Goal: Use online tool/utility: Utilize a website feature to perform a specific function

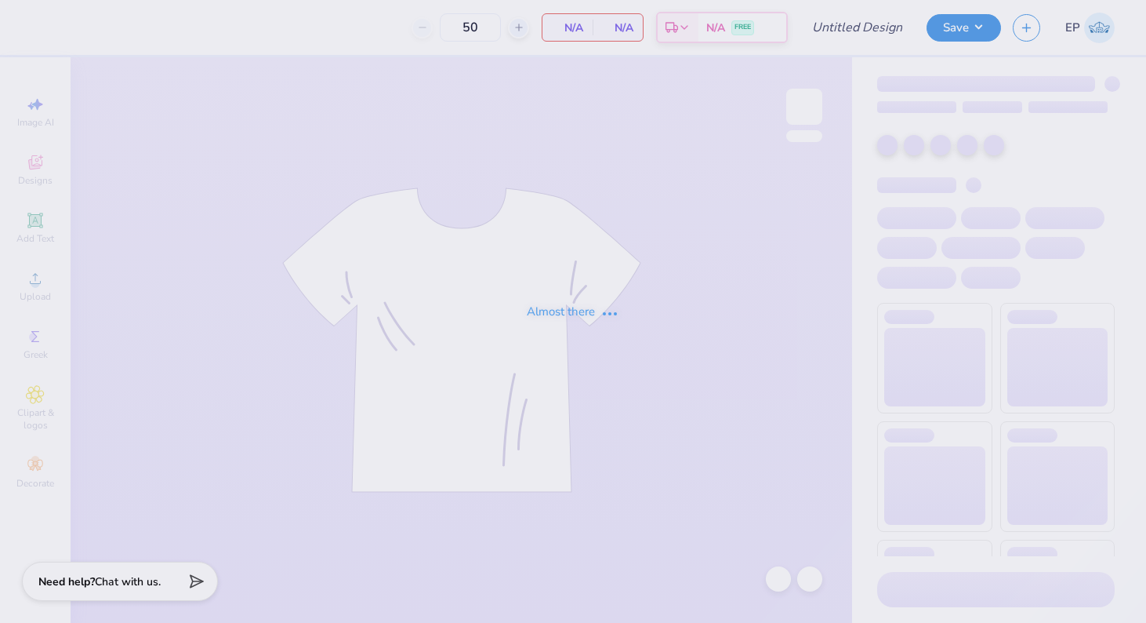
type input "ADPI Fall Merch Mockneck"
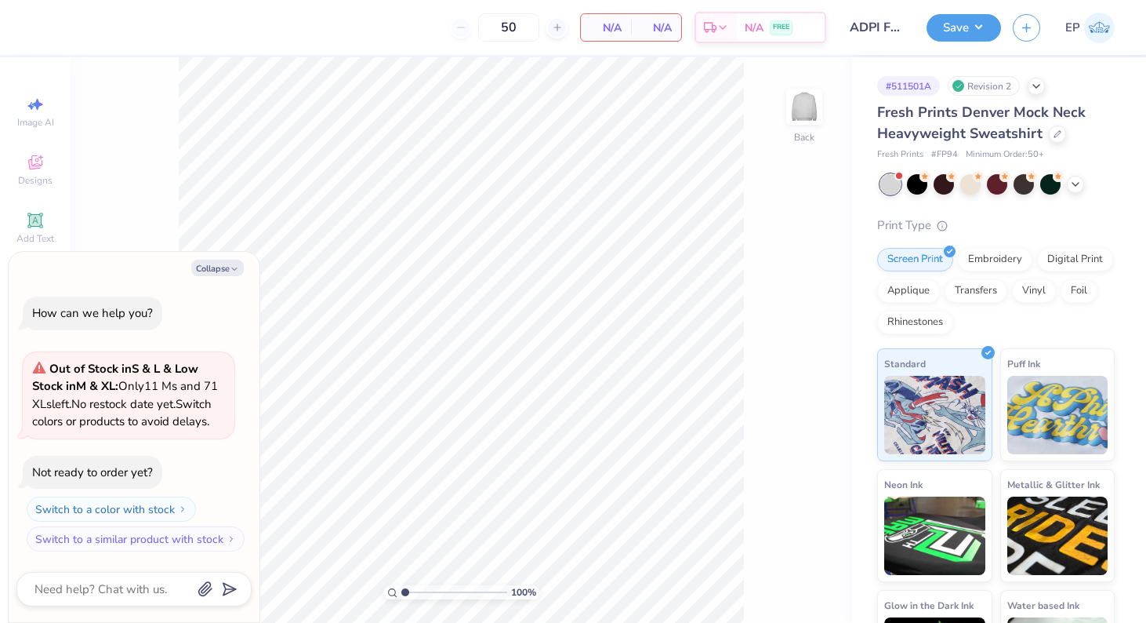
type textarea "x"
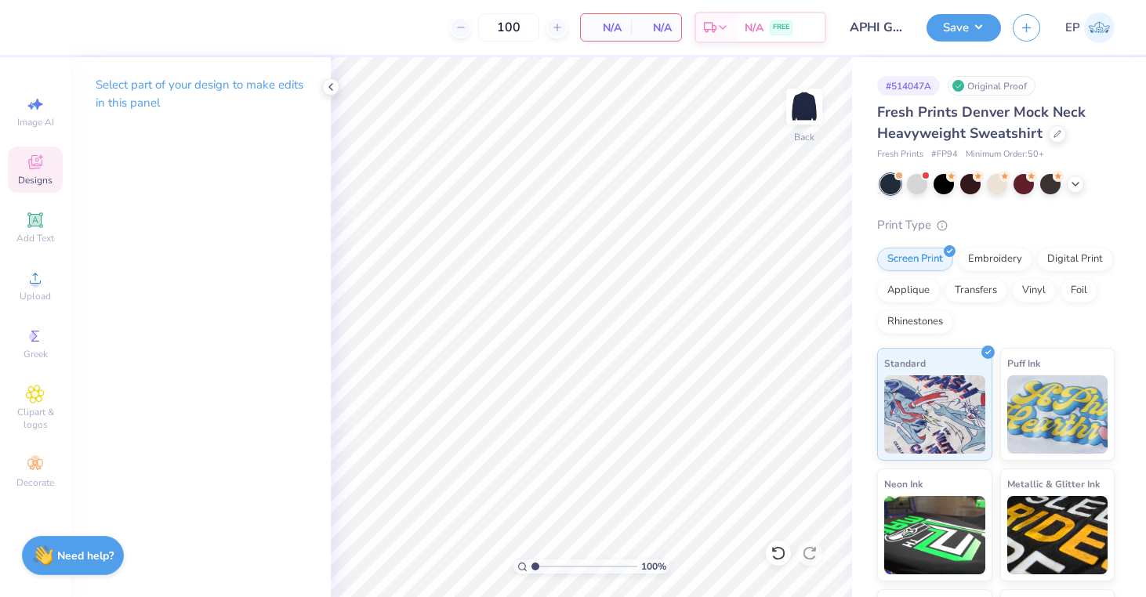
click at [20, 180] on span "Designs" at bounding box center [35, 180] width 34 height 13
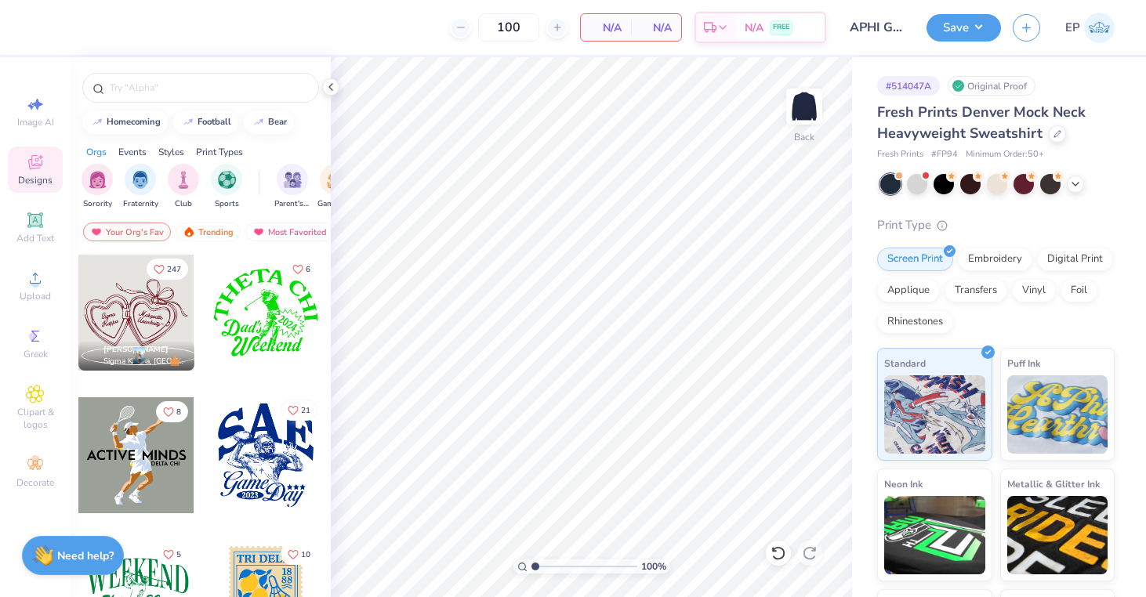
click at [297, 412] on icon "Like" at bounding box center [293, 410] width 11 height 11
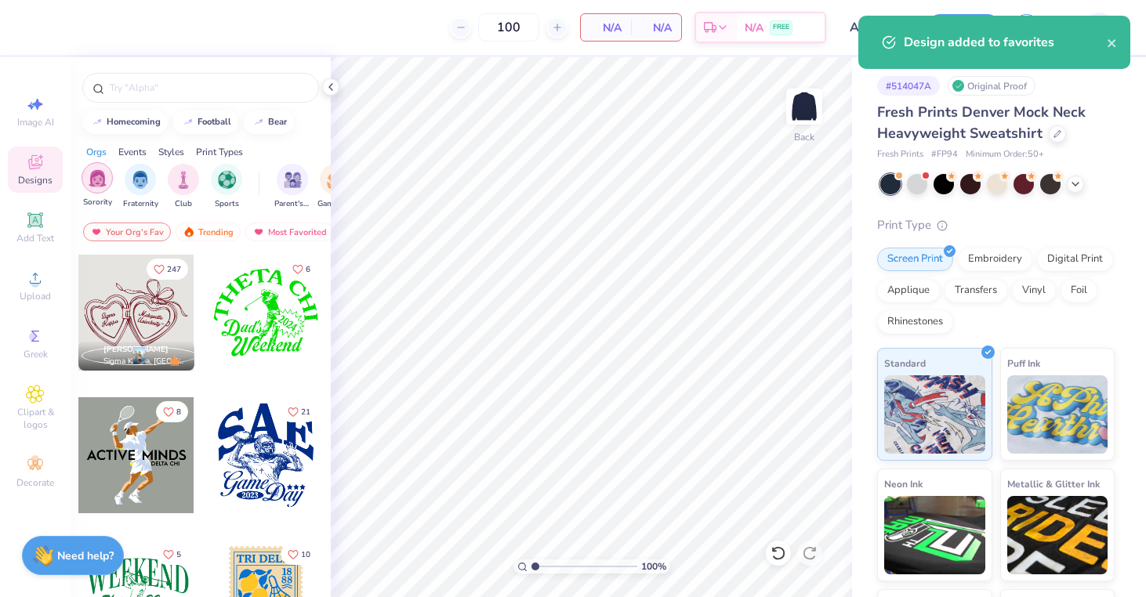
click at [97, 175] on img "filter for Sorority" at bounding box center [98, 178] width 18 height 18
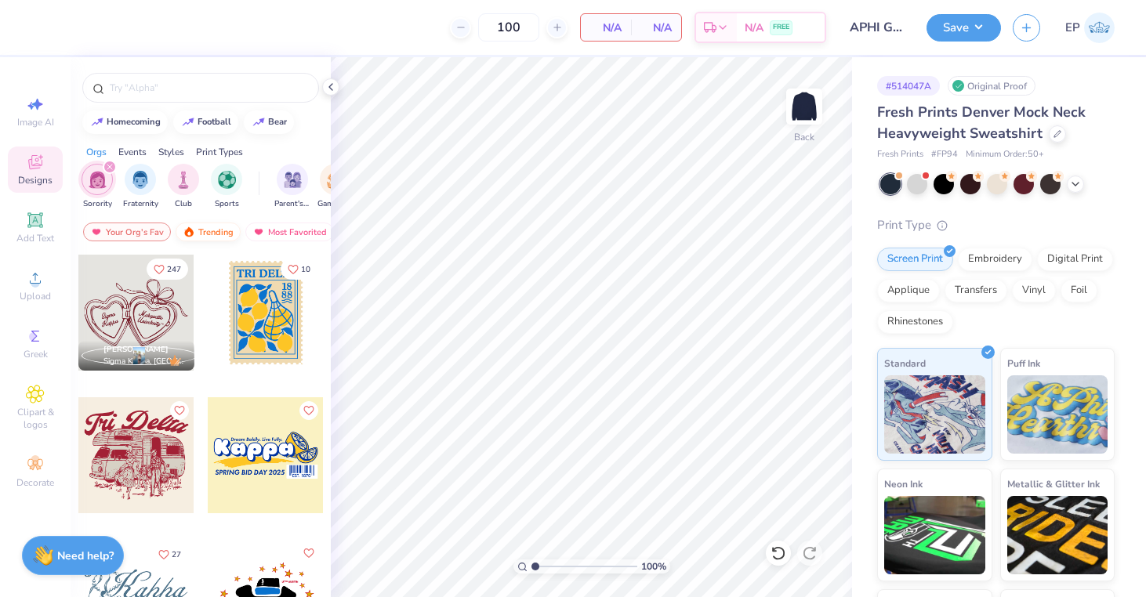
click at [210, 228] on div "Trending" at bounding box center [208, 232] width 65 height 19
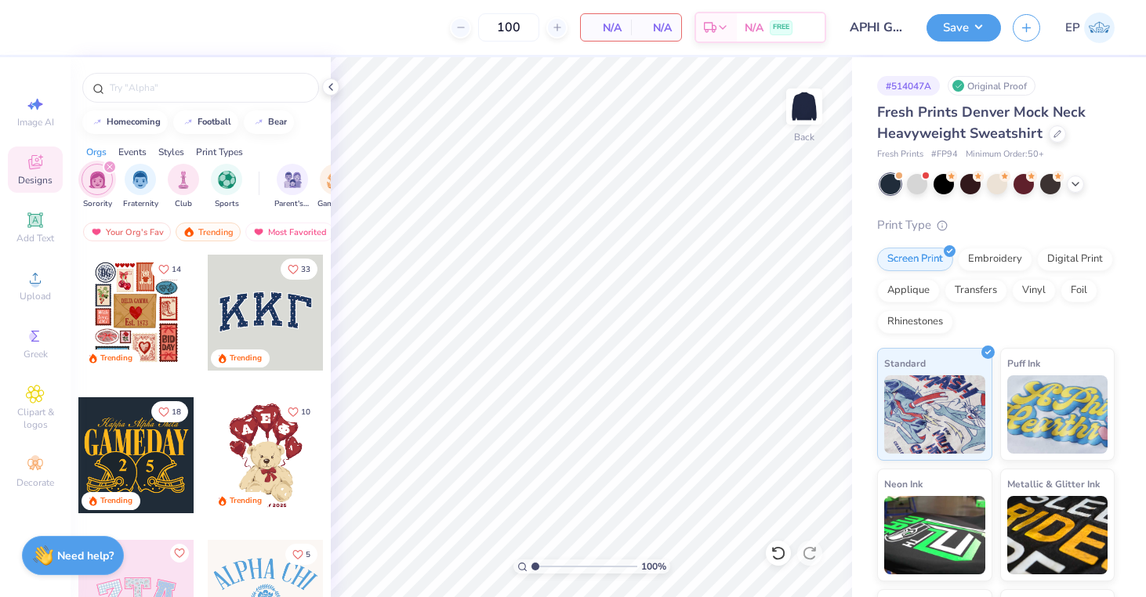
click at [263, 313] on div at bounding box center [266, 313] width 116 height 116
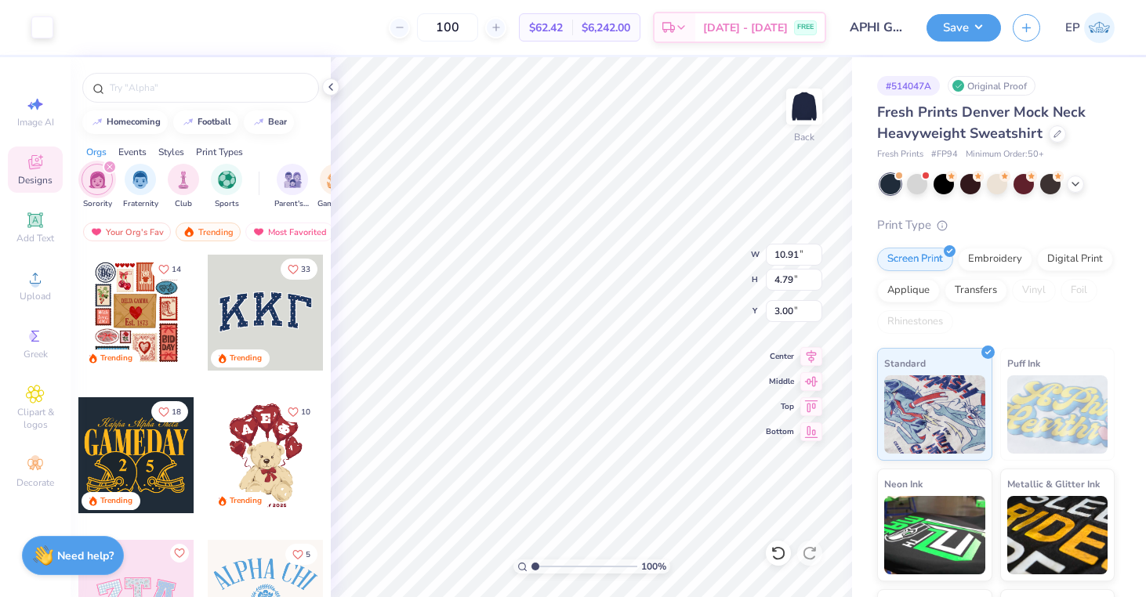
type input "10.72"
type input "4.57"
type input "3.00"
type input "10.91"
type input "4.79"
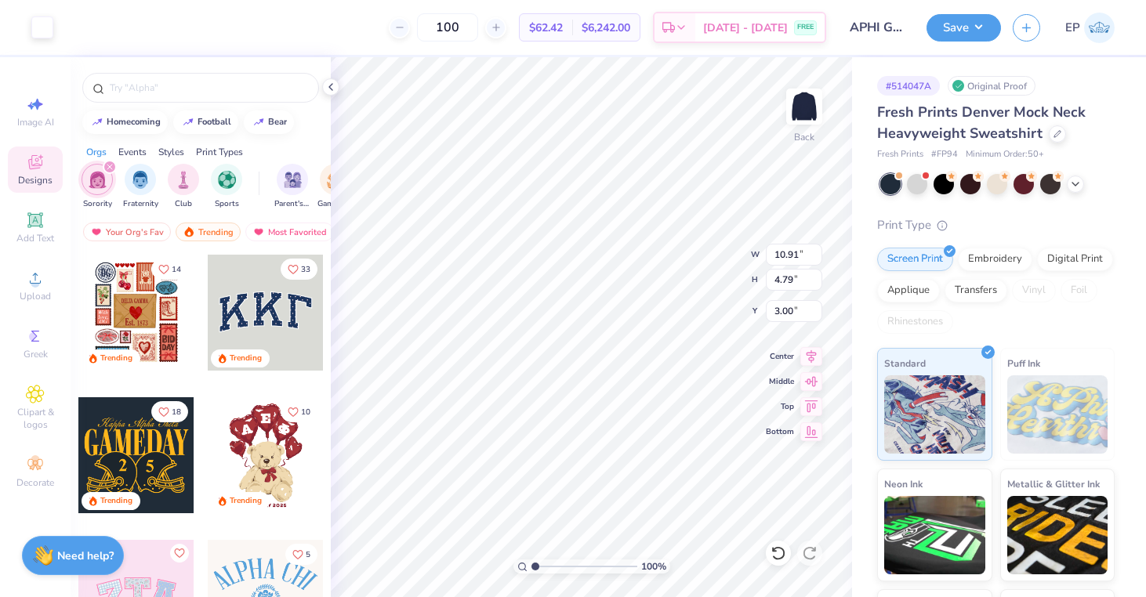
type input "10.72"
type input "4.57"
type input "10.63"
type input "4.44"
type input "3.12"
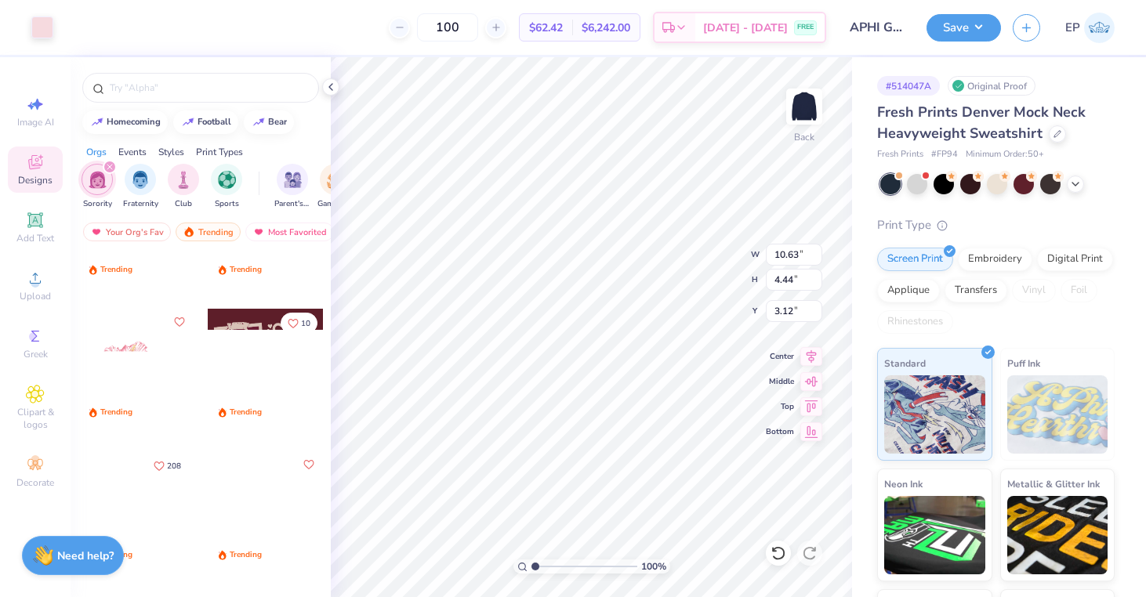
scroll to position [2228, 0]
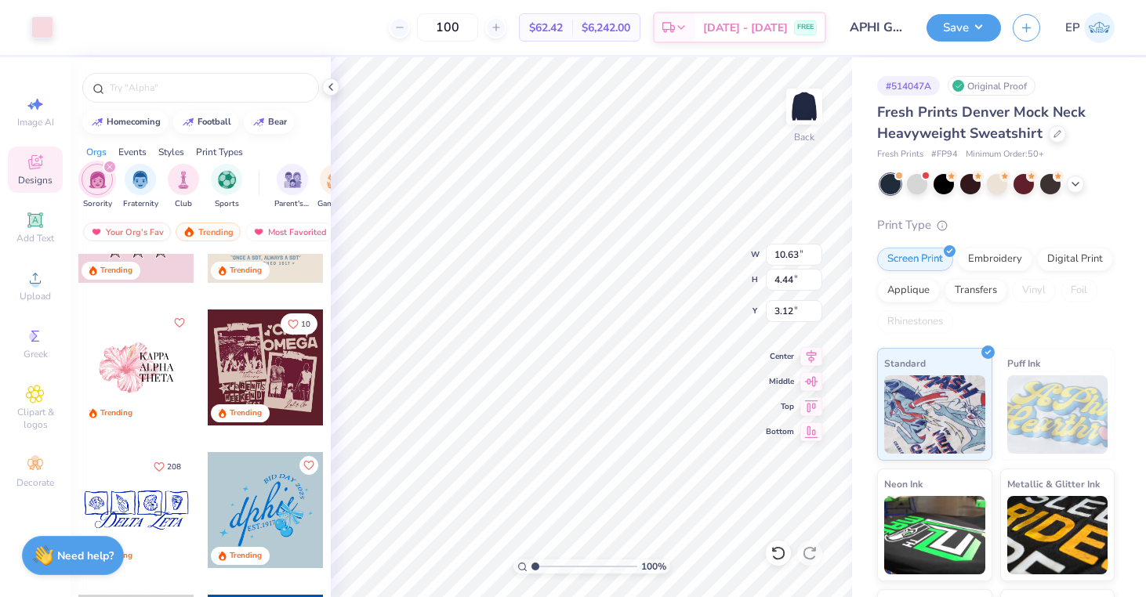
type input "10.72"
type input "4.57"
type input "10.00"
type input "3.00"
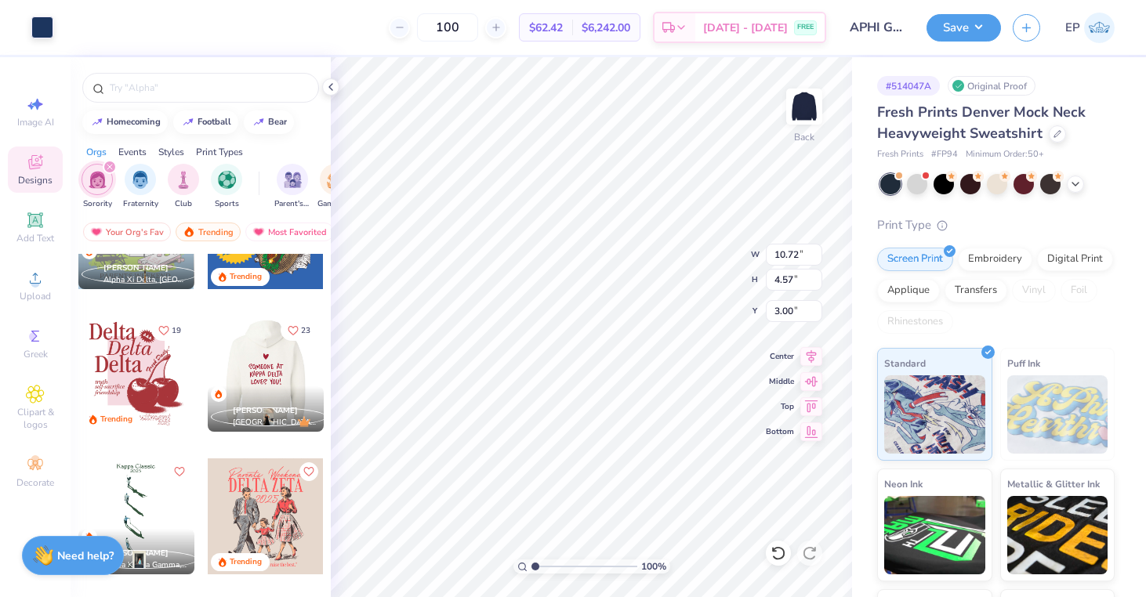
scroll to position [3512, 0]
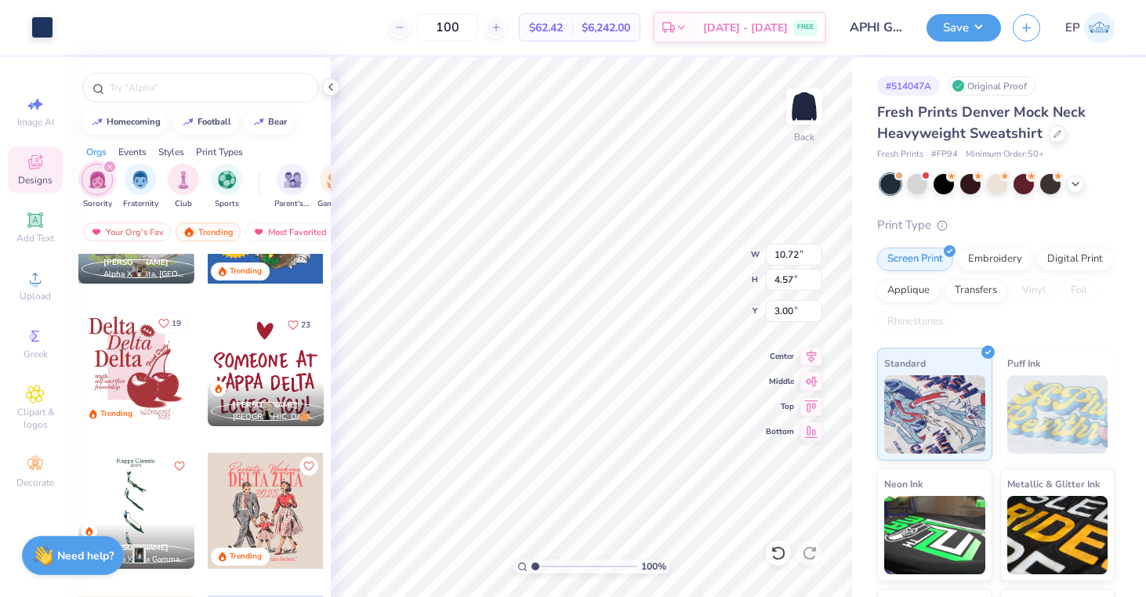
click at [168, 326] on icon "Like" at bounding box center [163, 323] width 11 height 11
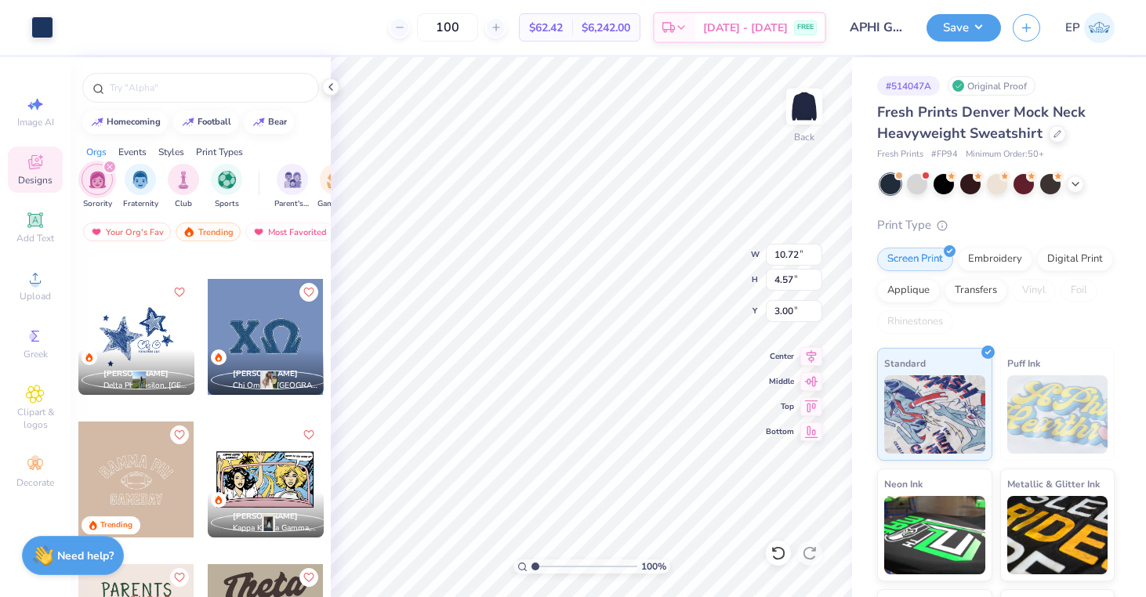
scroll to position [4502, 0]
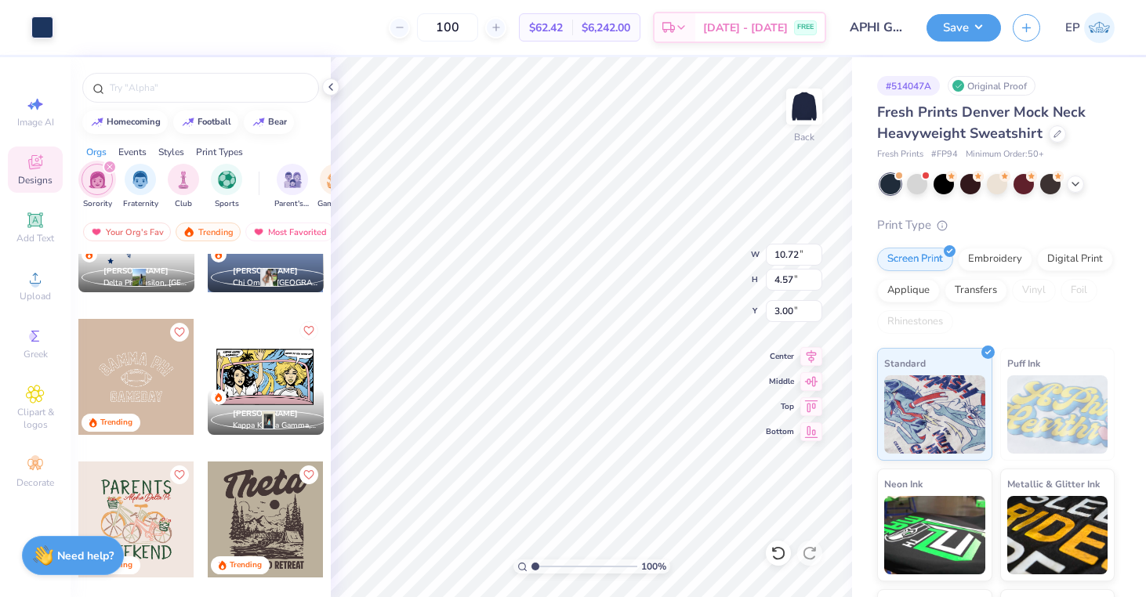
click at [309, 328] on icon "Like" at bounding box center [308, 330] width 11 height 11
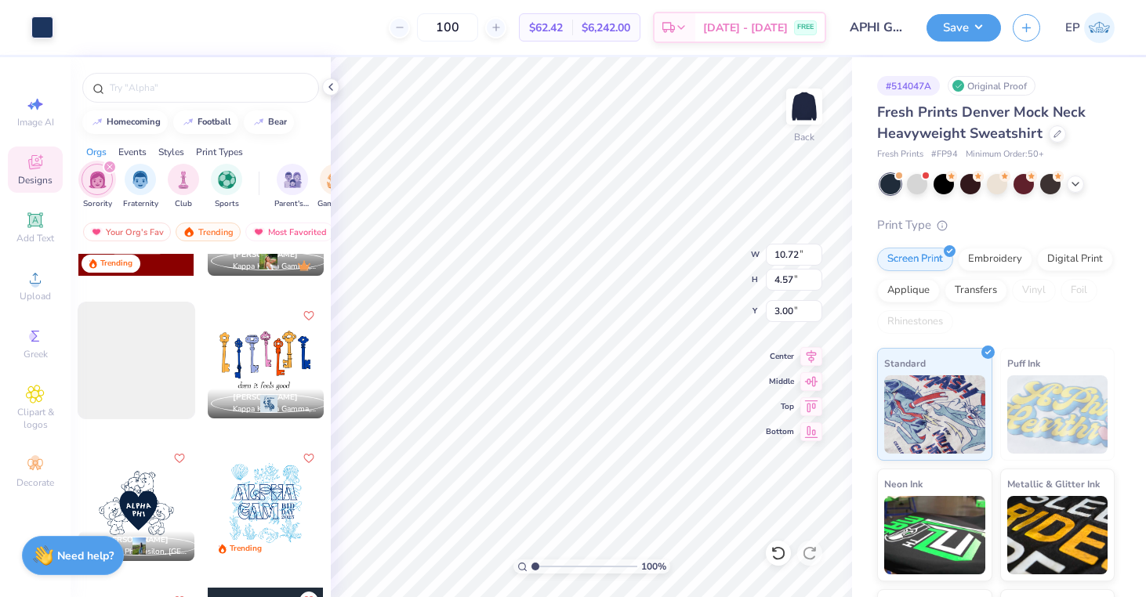
scroll to position [5235, 0]
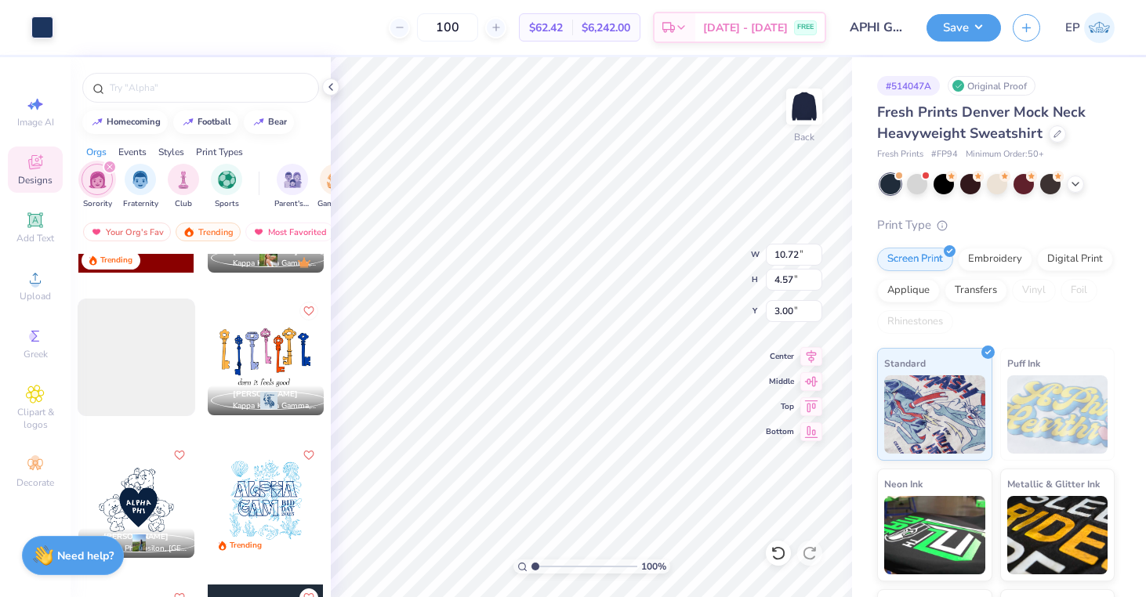
click at [305, 306] on icon "Like" at bounding box center [308, 311] width 11 height 11
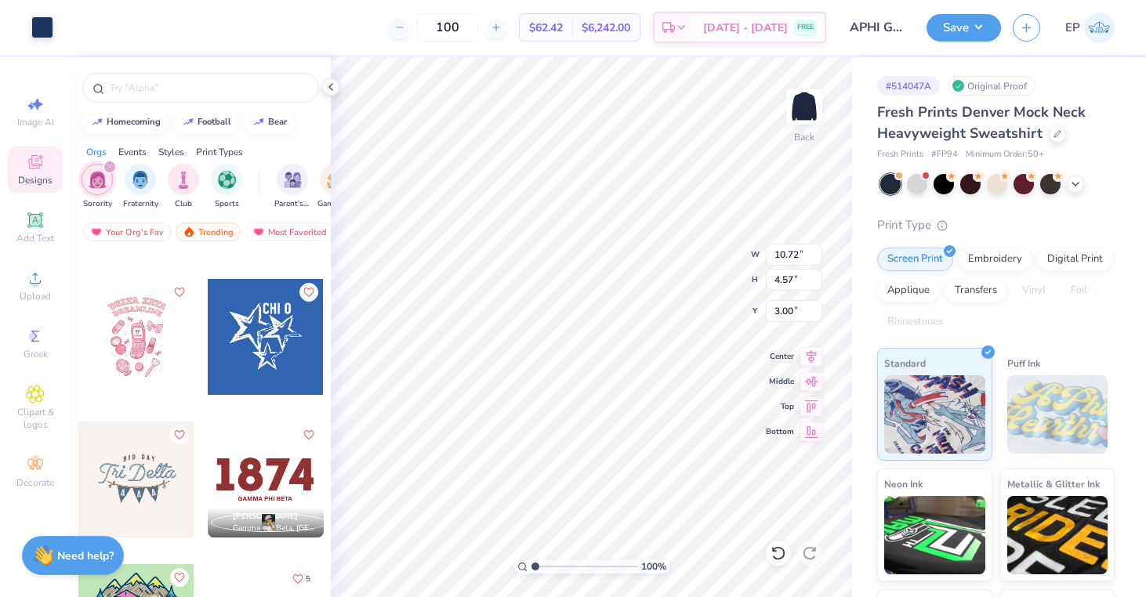
scroll to position [6832, 0]
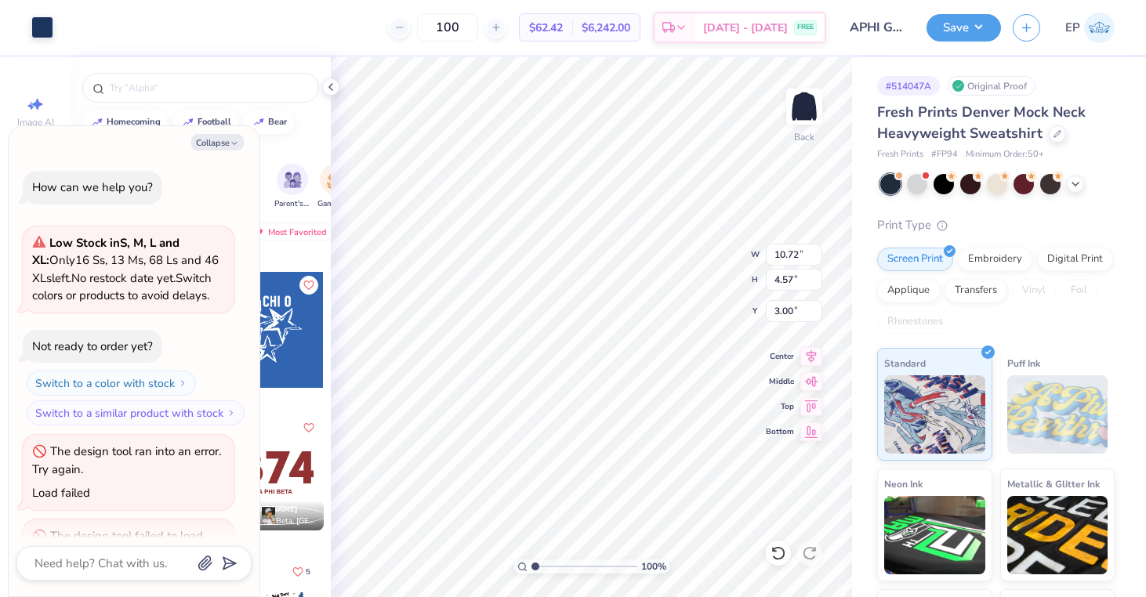
type textarea "x"
